Goal: Find contact information: Find contact information

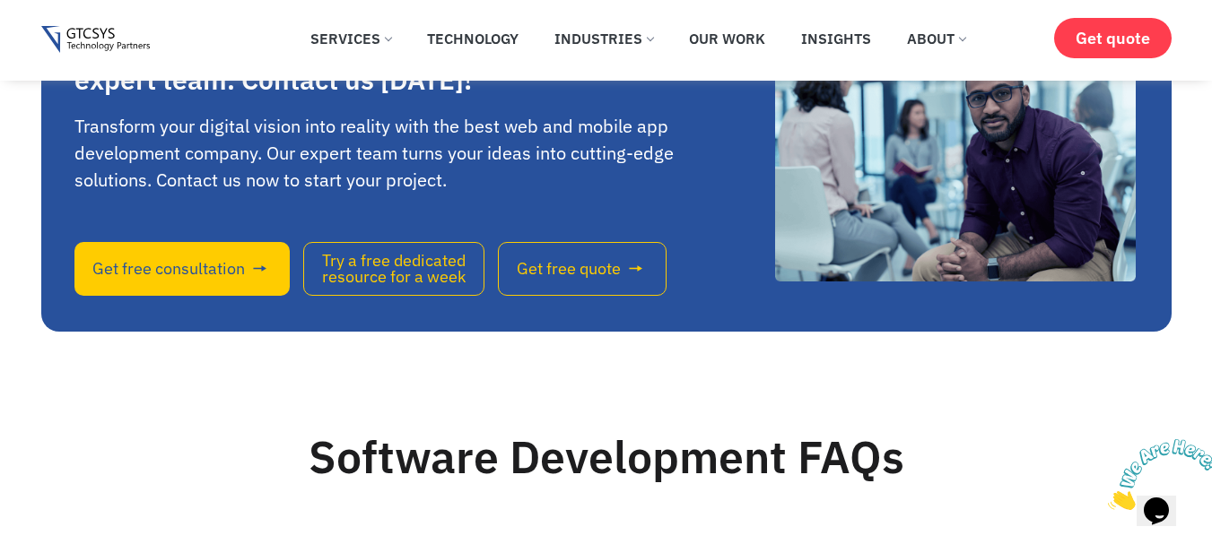
scroll to position [9947, 0]
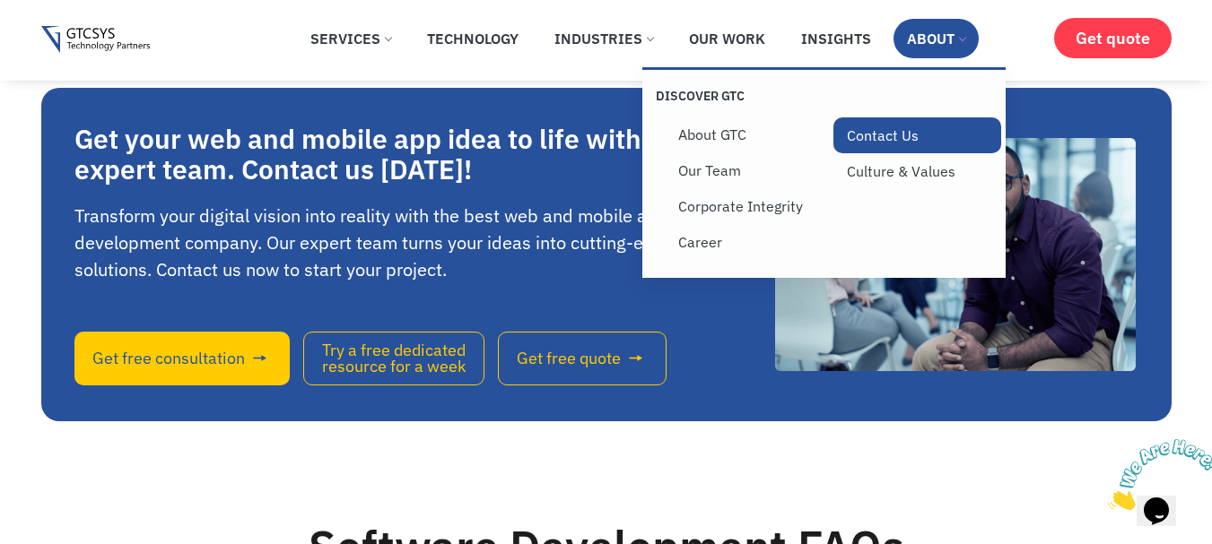
click at [865, 119] on link "Contact Us" at bounding box center [917, 135] width 169 height 36
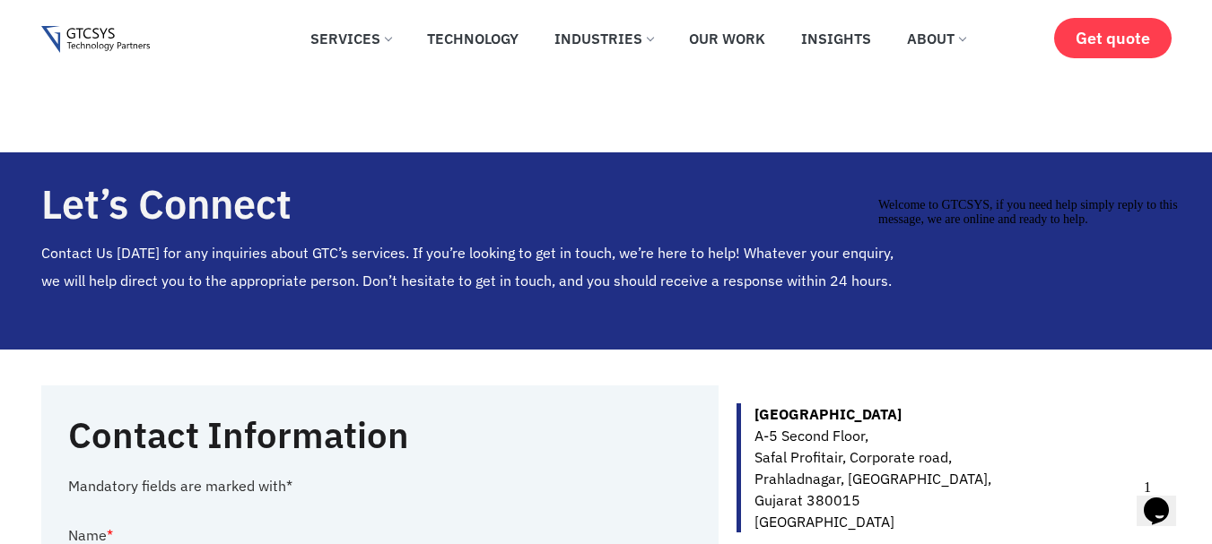
click at [1169, 502] on icon "Chat widget" at bounding box center [1156, 511] width 25 height 27
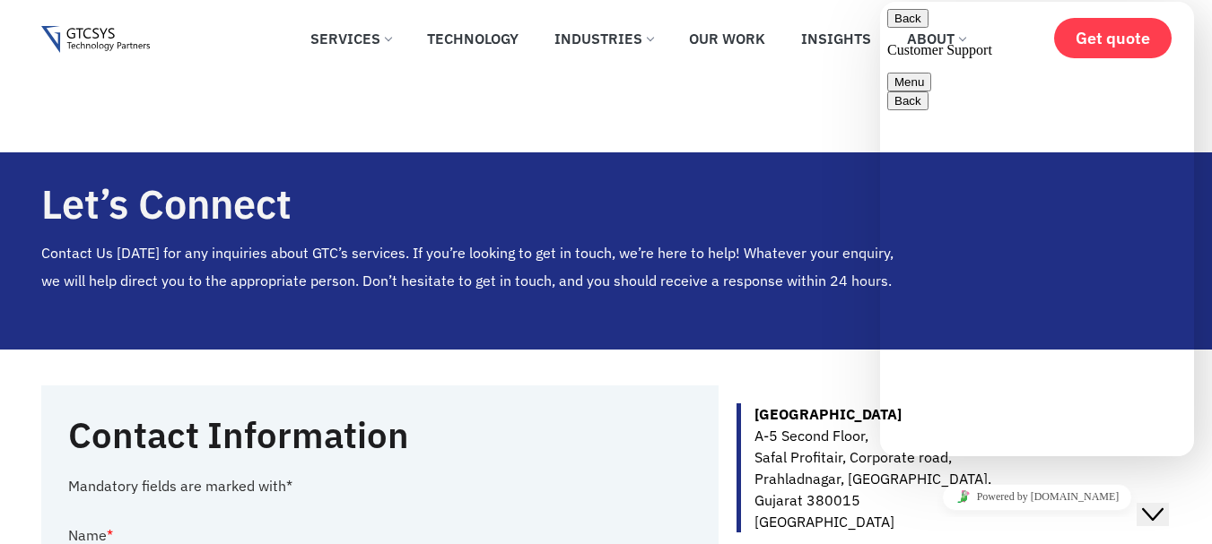
click at [931, 73] on button "Menu" at bounding box center [909, 82] width 44 height 19
